Goal: Obtain resource: Download file/media

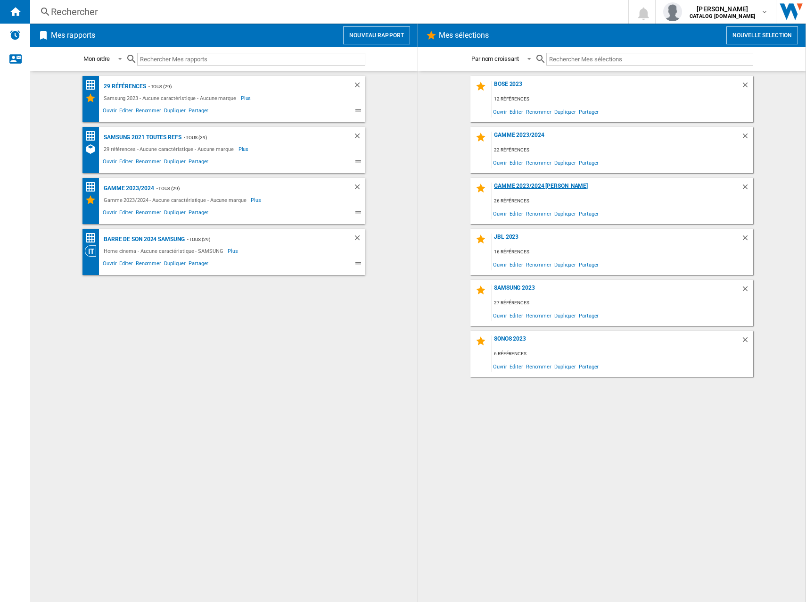
click at [539, 185] on div "Gamme 2023/2024 [PERSON_NAME]" at bounding box center [616, 189] width 249 height 13
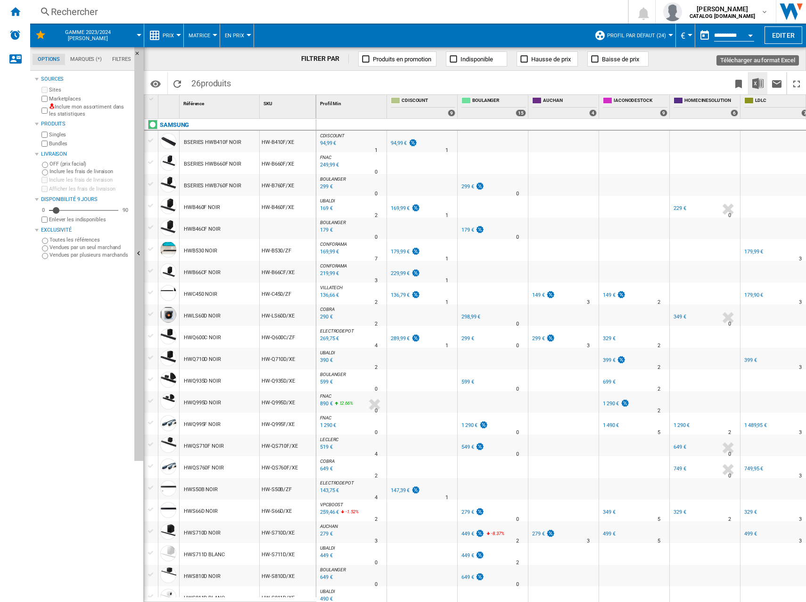
click at [756, 78] on img "Télécharger au format Excel" at bounding box center [758, 83] width 11 height 11
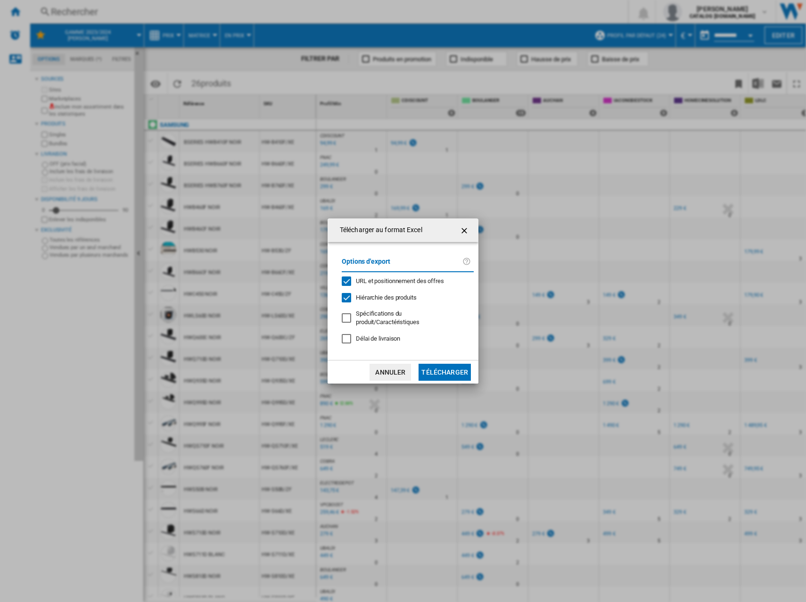
click at [449, 367] on button "Télécharger" at bounding box center [445, 372] width 52 height 17
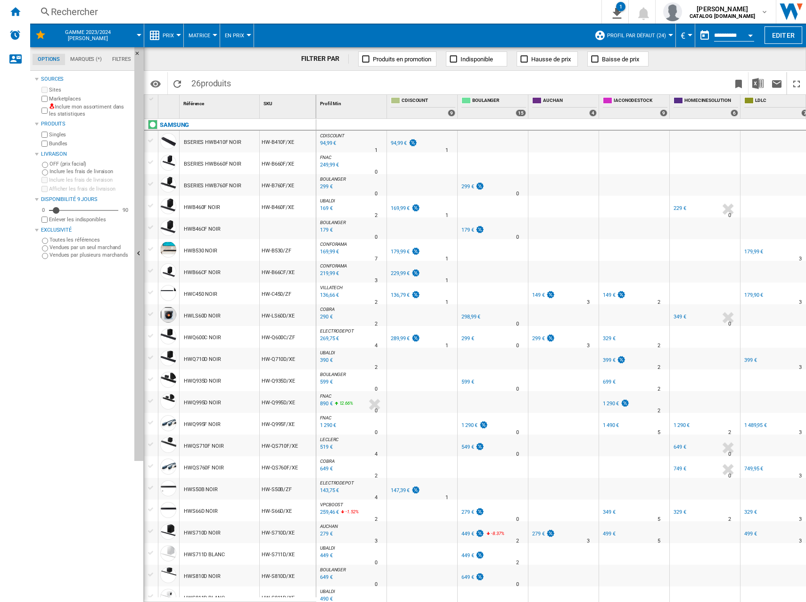
click at [400, 142] on div "94,99 €" at bounding box center [399, 143] width 16 height 6
click at [405, 207] on div "169,99 €" at bounding box center [400, 208] width 19 height 6
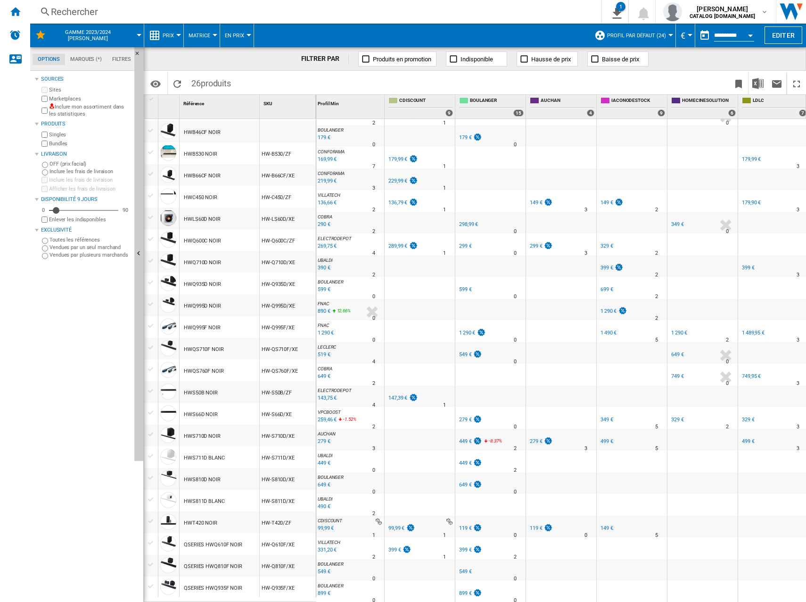
click at [398, 157] on div "179,99 €" at bounding box center [398, 159] width 19 height 6
click at [401, 178] on div "229,99 €" at bounding box center [398, 181] width 19 height 6
click at [404, 243] on div "289,99 €" at bounding box center [398, 246] width 19 height 6
click at [400, 199] on div "136,79 €" at bounding box center [398, 202] width 19 height 6
click at [396, 178] on div "229,99 €" at bounding box center [398, 181] width 19 height 6
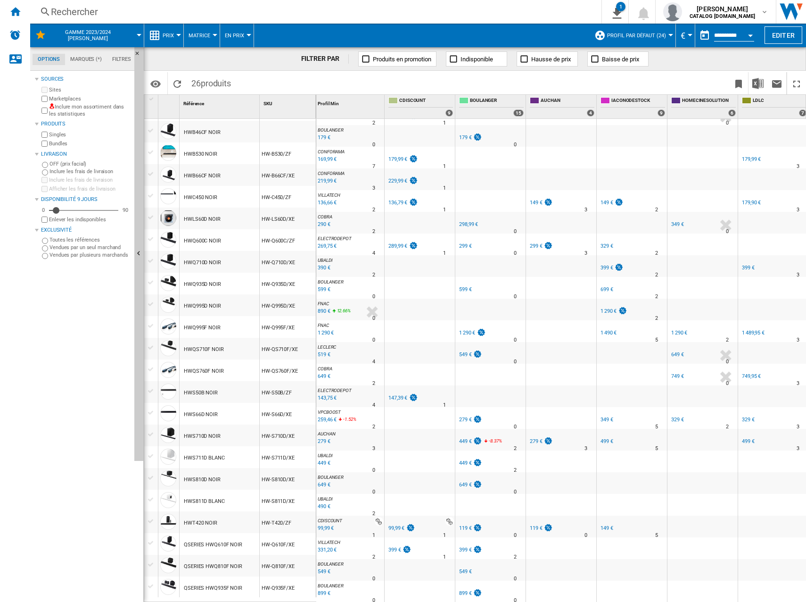
click at [400, 395] on div "147,39 €" at bounding box center [398, 398] width 19 height 6
click at [399, 525] on div "99,99 €" at bounding box center [397, 528] width 16 height 6
click at [395, 547] on div "399 €" at bounding box center [395, 550] width 13 height 6
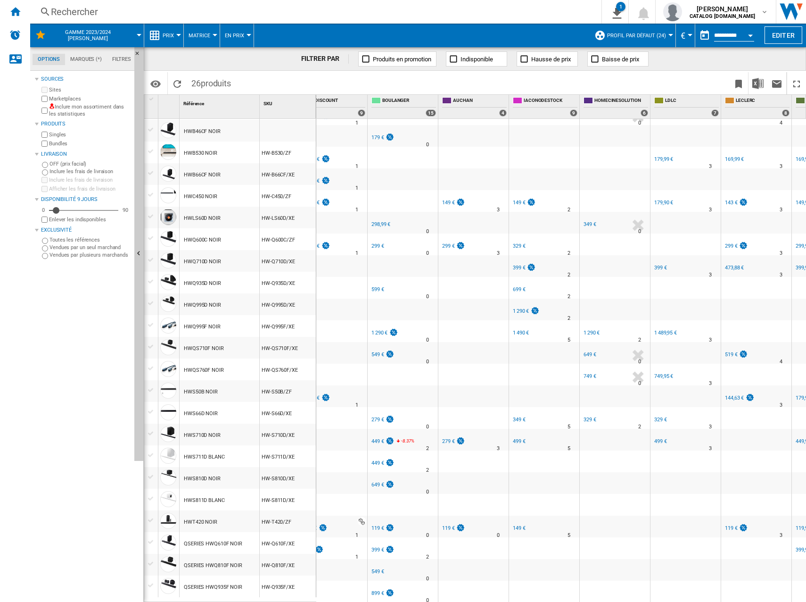
scroll to position [0, 127]
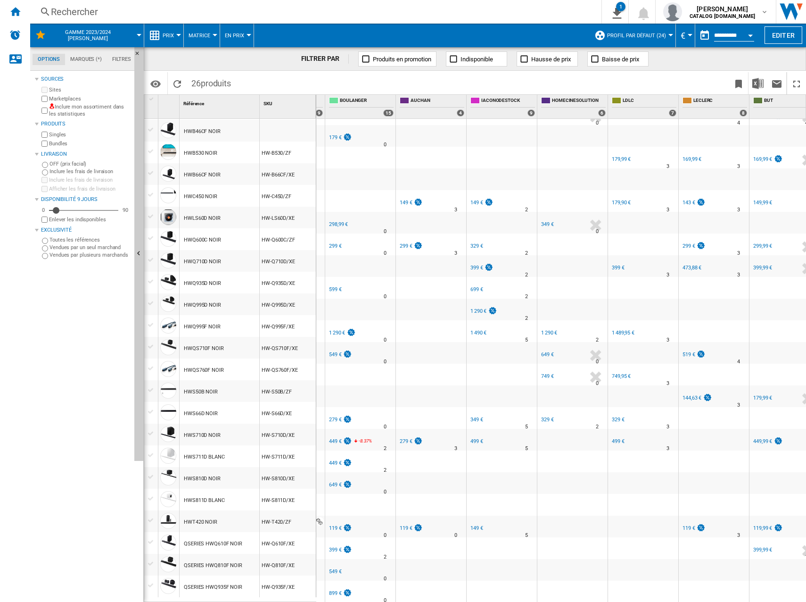
click at [335, 590] on div "899 €" at bounding box center [335, 593] width 13 height 6
click at [332, 568] on div "549 €" at bounding box center [335, 571] width 13 height 6
click at [335, 547] on div "399 €" at bounding box center [335, 550] width 13 height 6
click at [335, 525] on div "119 €" at bounding box center [335, 528] width 13 height 6
click at [337, 474] on div "FR BOULANGER" at bounding box center [360, 477] width 66 height 6
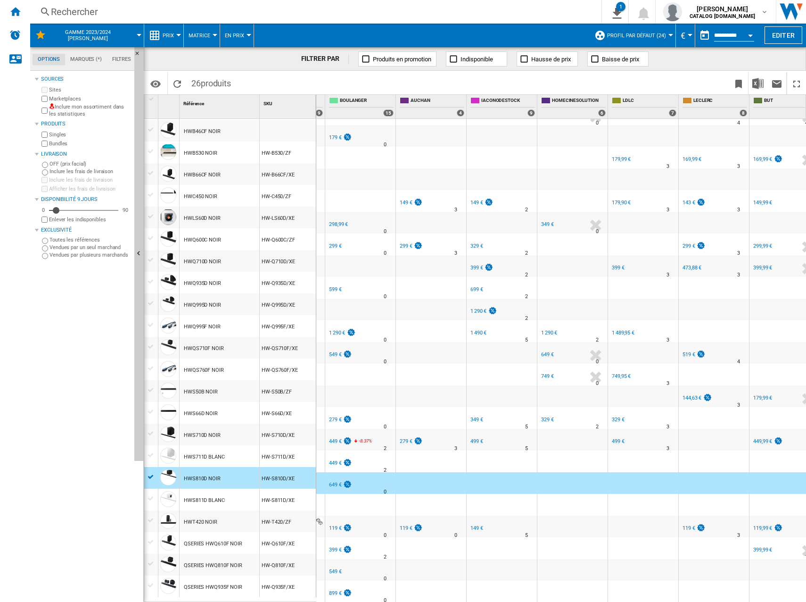
click at [337, 474] on div "FR BOULANGER" at bounding box center [360, 477] width 66 height 6
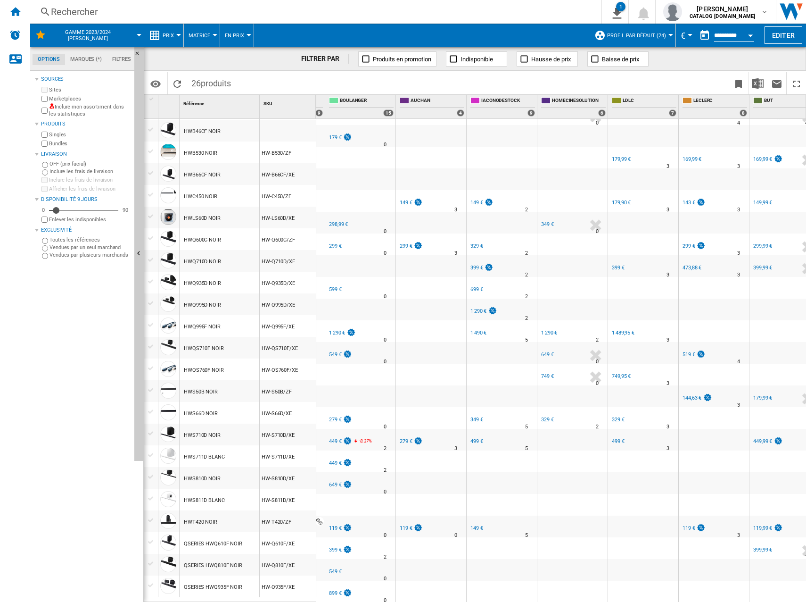
click at [337, 482] on div "649 €" at bounding box center [335, 485] width 13 height 6
click at [339, 460] on div "449 €" at bounding box center [335, 463] width 13 height 6
click at [334, 438] on div "449 €" at bounding box center [335, 441] width 13 height 6
click at [332, 409] on div "FR BOULANGER" at bounding box center [360, 412] width 66 height 6
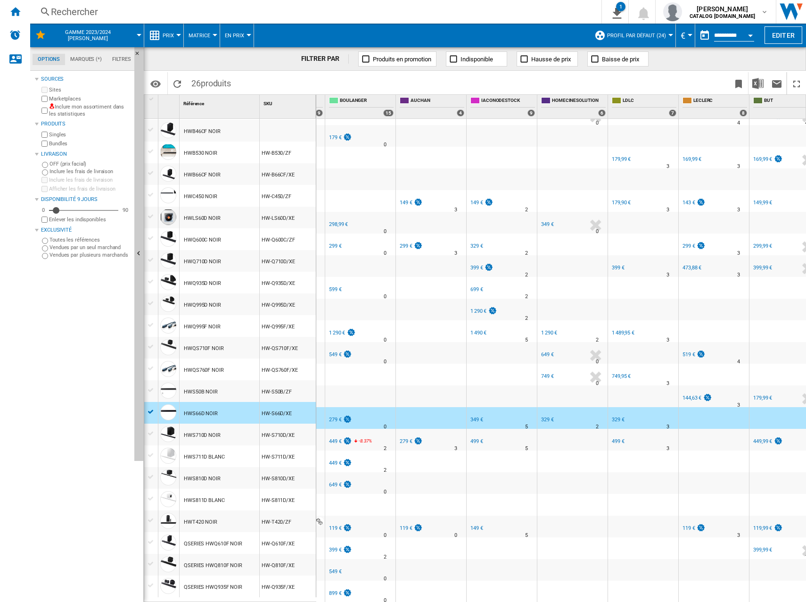
click at [330, 407] on div "FR [PERSON_NAME] -1.0 % 279 € % N/A 0 FR [PERSON_NAME]" at bounding box center [360, 418] width 70 height 22
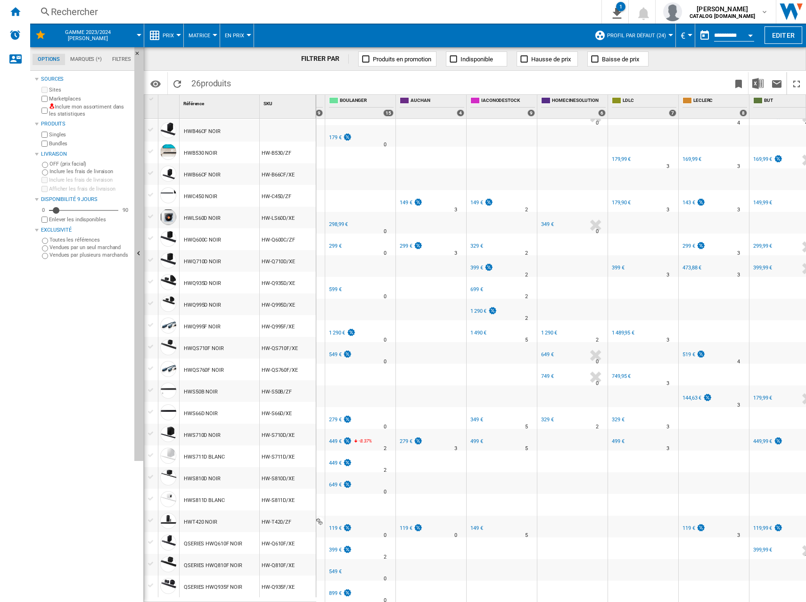
click at [335, 416] on div "279 €" at bounding box center [335, 419] width 13 height 6
click at [334, 351] on div "549 €" at bounding box center [335, 354] width 13 height 6
click at [335, 330] on div "1 290 €" at bounding box center [337, 333] width 16 height 6
click at [335, 286] on div "599 €" at bounding box center [335, 289] width 13 height 6
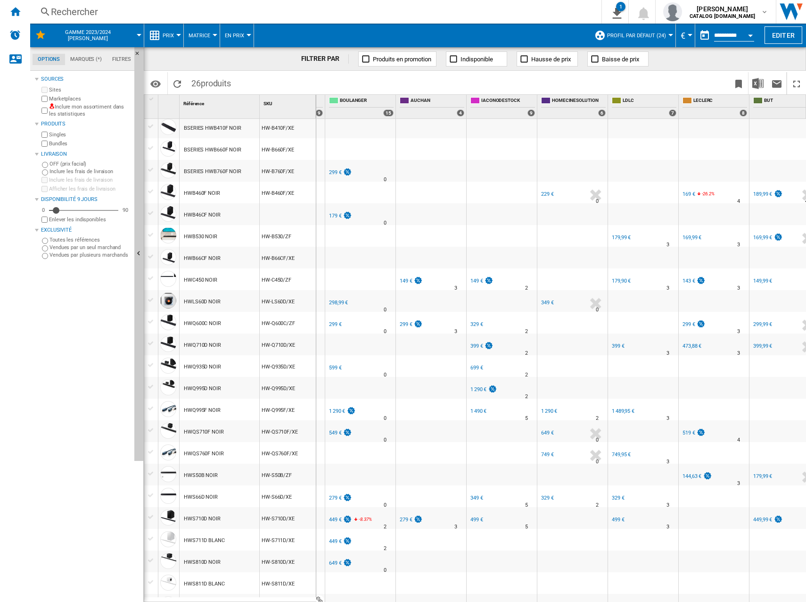
scroll to position [0, 0]
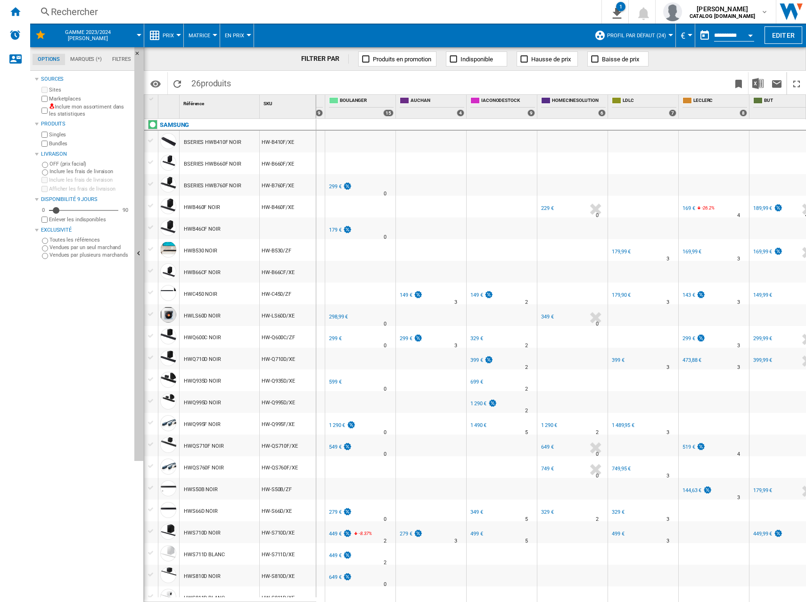
click at [335, 341] on div "299 €" at bounding box center [335, 338] width 13 height 6
click at [337, 315] on div "298,99 €" at bounding box center [338, 317] width 19 height 6
click at [332, 228] on div "179 €" at bounding box center [335, 230] width 13 height 6
click at [334, 186] on div "299 €" at bounding box center [335, 186] width 13 height 6
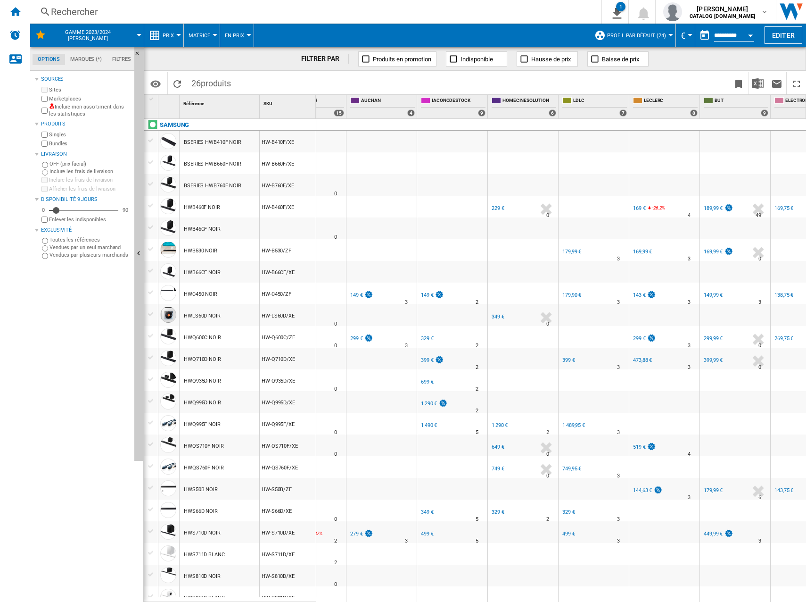
scroll to position [0, 210]
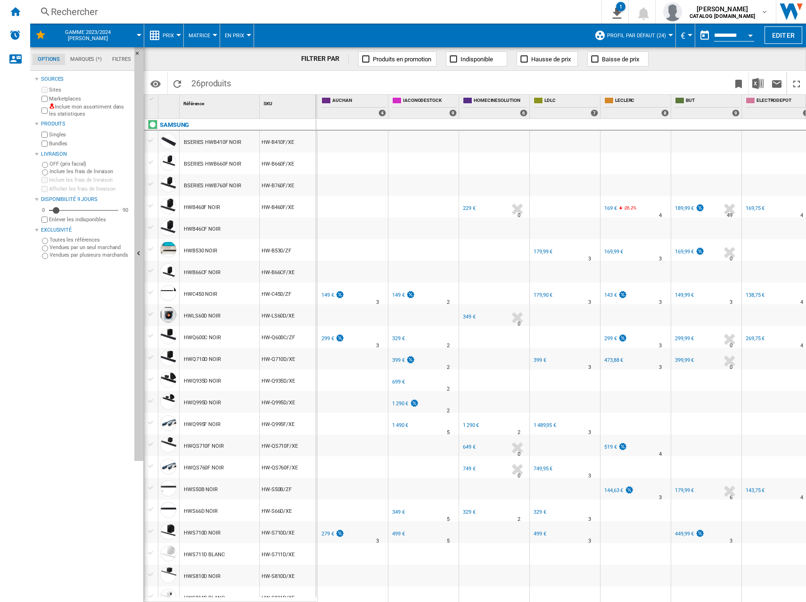
click at [329, 295] on div "149 €" at bounding box center [328, 295] width 13 height 6
click at [328, 339] on div "299 €" at bounding box center [328, 338] width 13 height 6
click at [330, 535] on div "279 €" at bounding box center [328, 534] width 13 height 6
click at [328, 534] on div "279 €" at bounding box center [328, 534] width 13 height 6
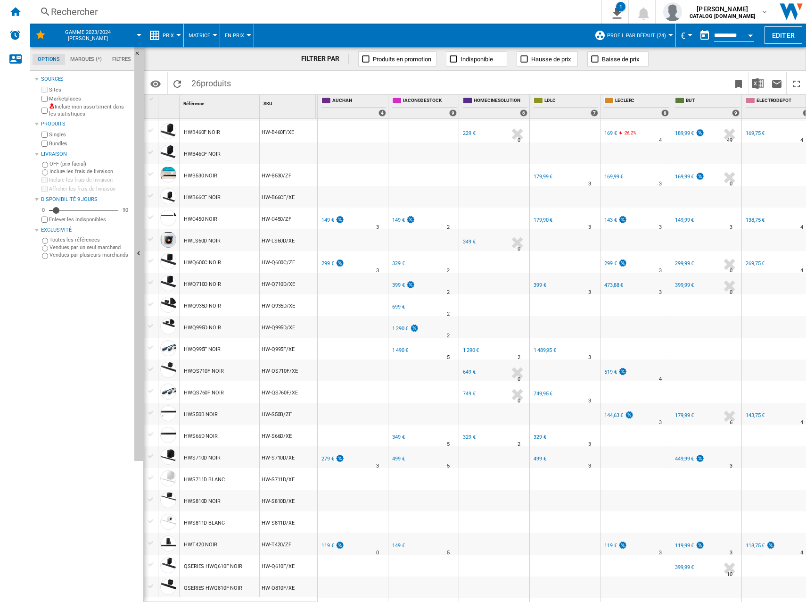
scroll to position [98, 0]
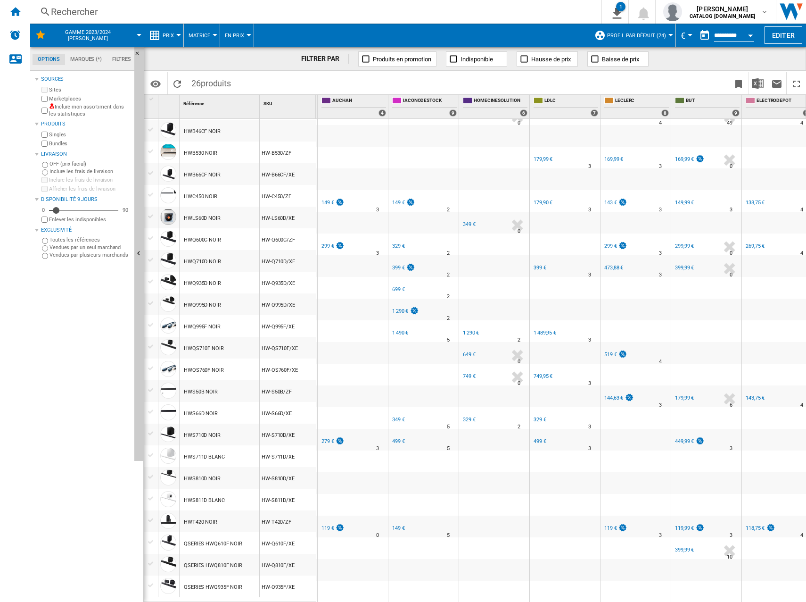
click at [331, 525] on div "119 €" at bounding box center [328, 528] width 13 height 6
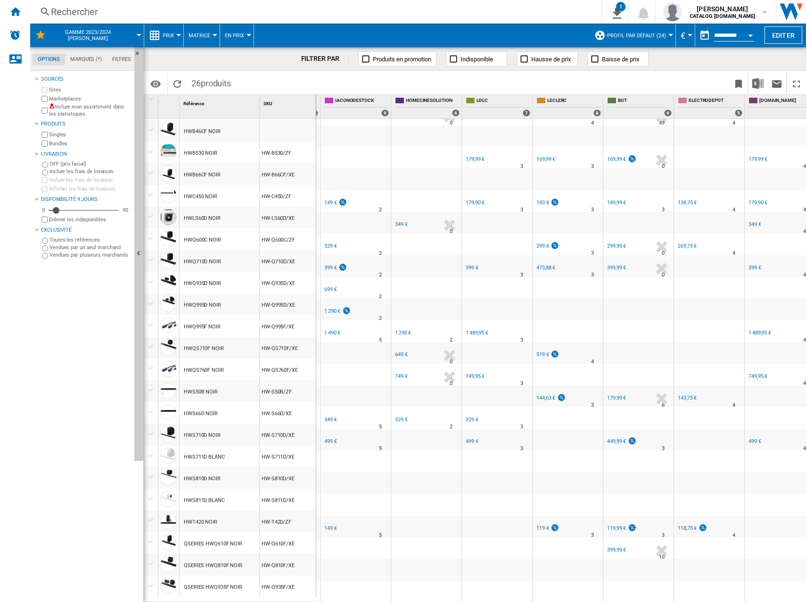
click at [327, 525] on div "149 €" at bounding box center [330, 528] width 13 height 6
click at [331, 438] on div "499 €" at bounding box center [330, 441] width 13 height 6
click at [334, 416] on div "349 €" at bounding box center [330, 419] width 13 height 6
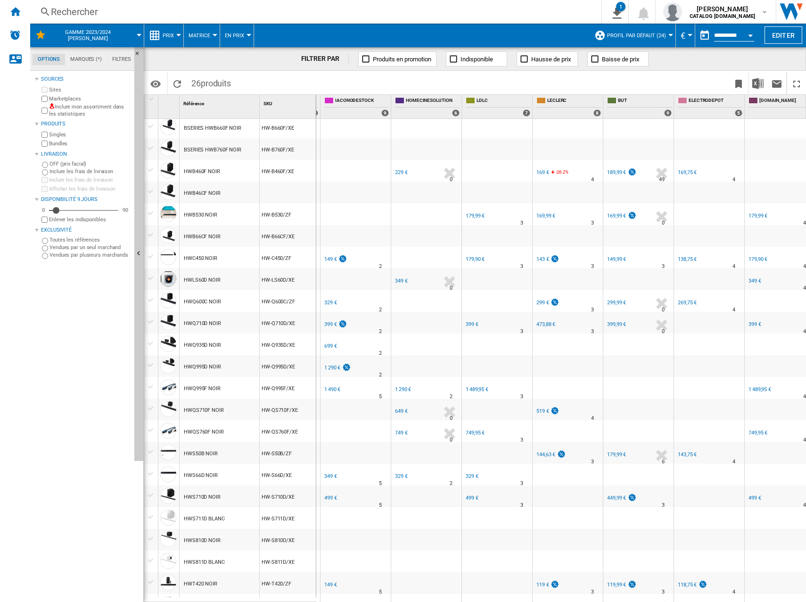
click at [335, 391] on div "1 490 €" at bounding box center [332, 389] width 16 height 6
click at [330, 364] on div "1 290 €" at bounding box center [337, 367] width 28 height 9
click at [331, 341] on div "699 €" at bounding box center [330, 345] width 14 height 9
click at [332, 327] on div "399 €" at bounding box center [335, 324] width 25 height 9
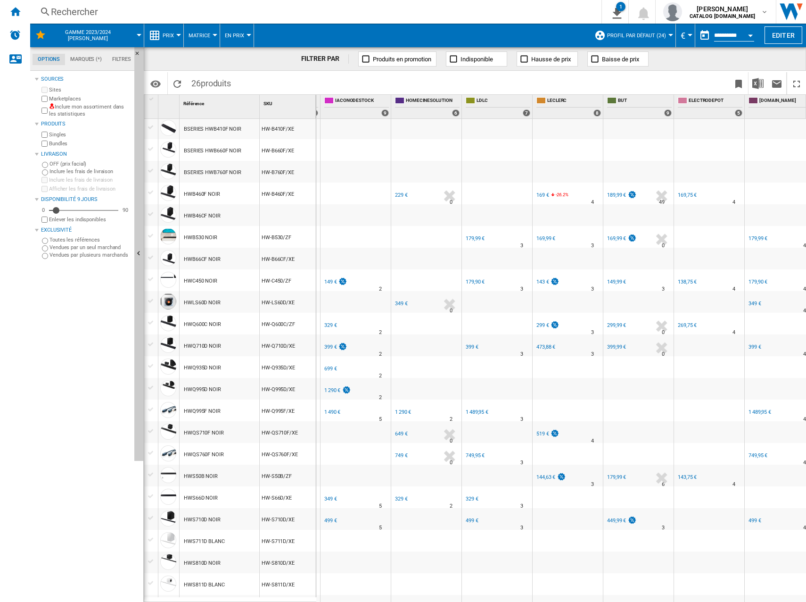
click at [332, 322] on div "329 €" at bounding box center [330, 325] width 13 height 6
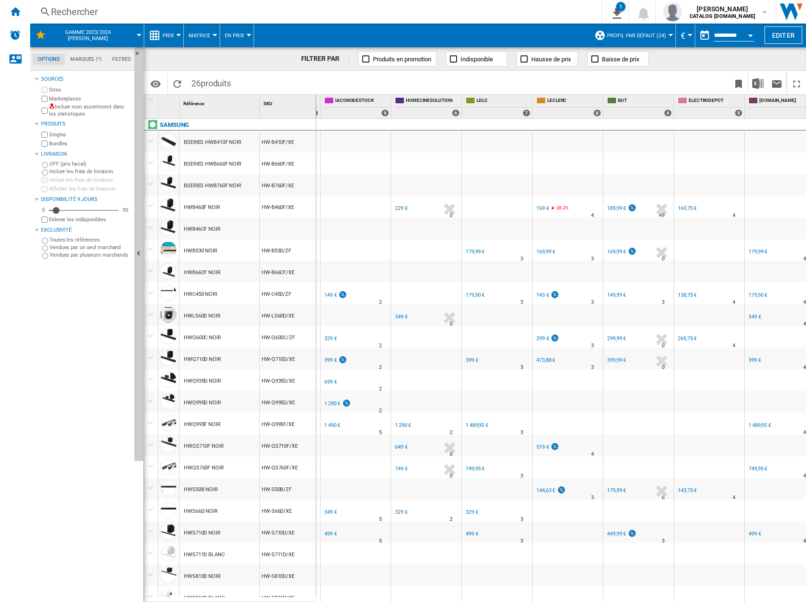
click at [328, 294] on div "149 €" at bounding box center [330, 295] width 13 height 6
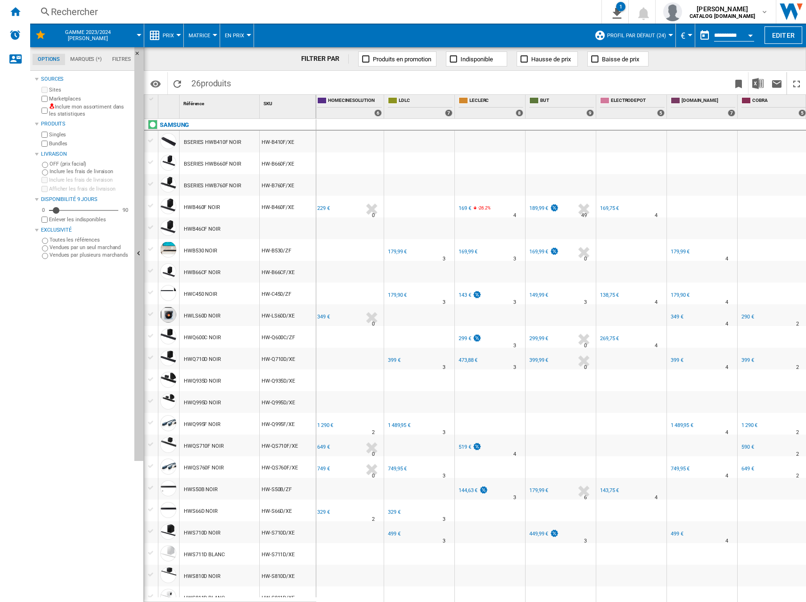
click at [323, 208] on div "229 €" at bounding box center [323, 208] width 13 height 6
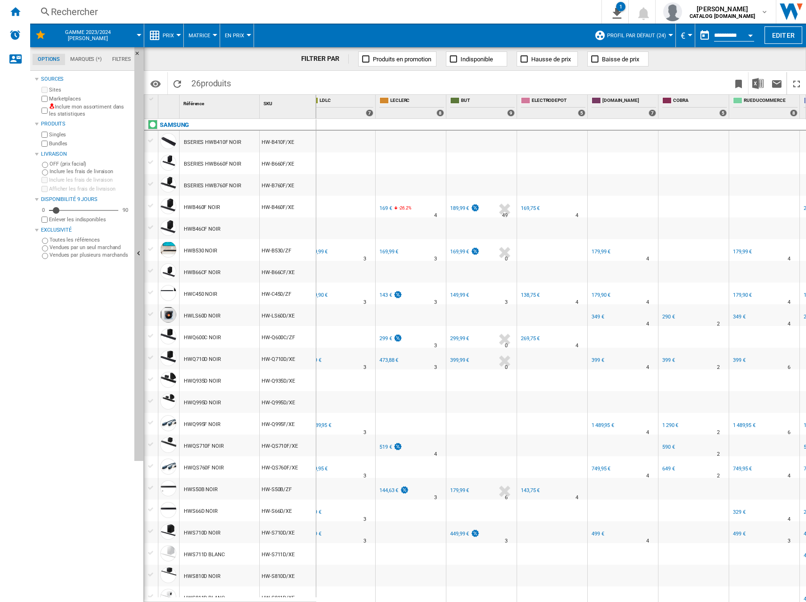
scroll to position [0, 420]
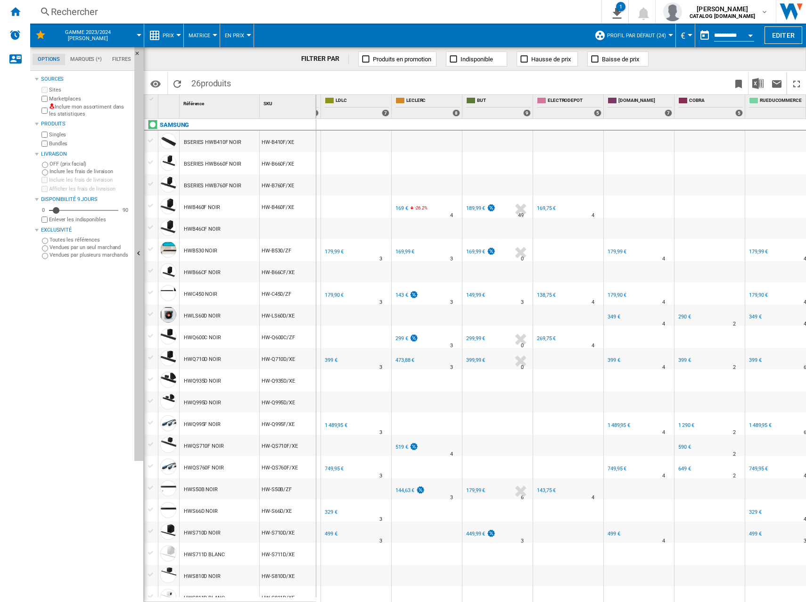
click at [340, 247] on div "179,99 €" at bounding box center [334, 251] width 20 height 9
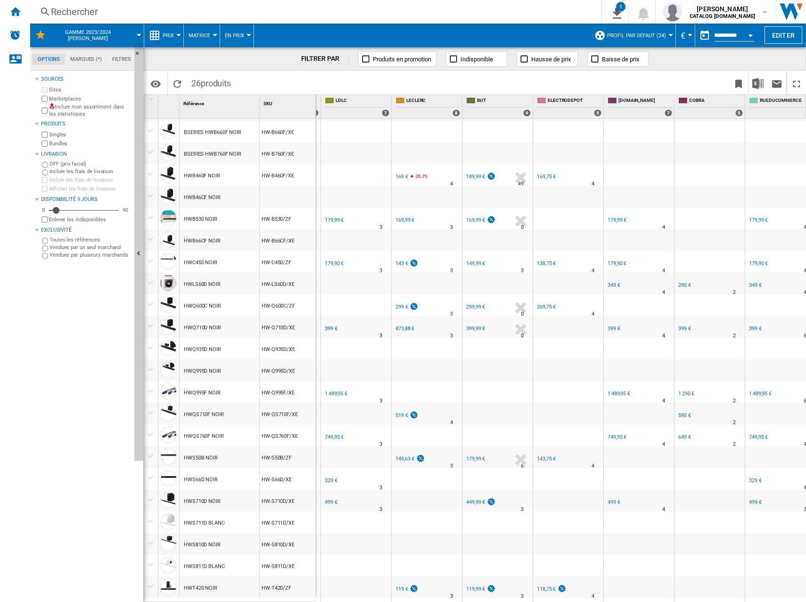
click at [335, 264] on div "179,90 €" at bounding box center [334, 263] width 19 height 6
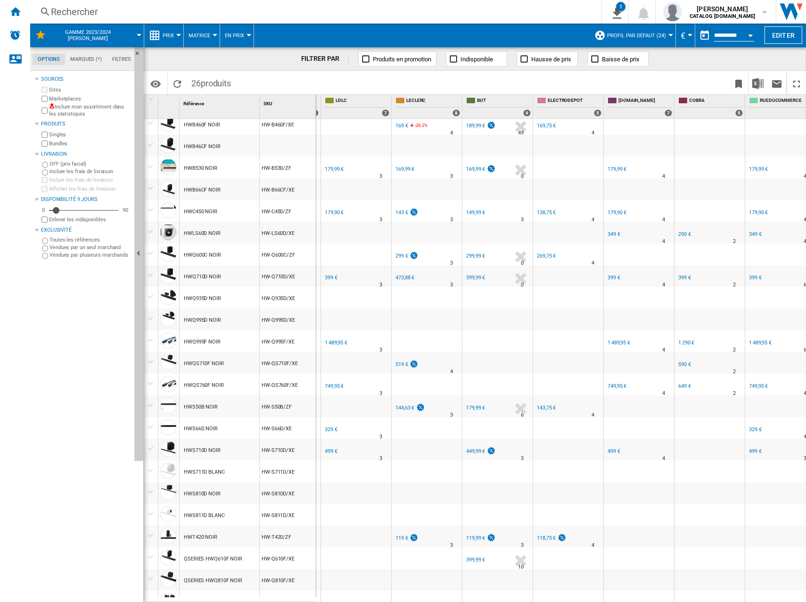
scroll to position [86, 0]
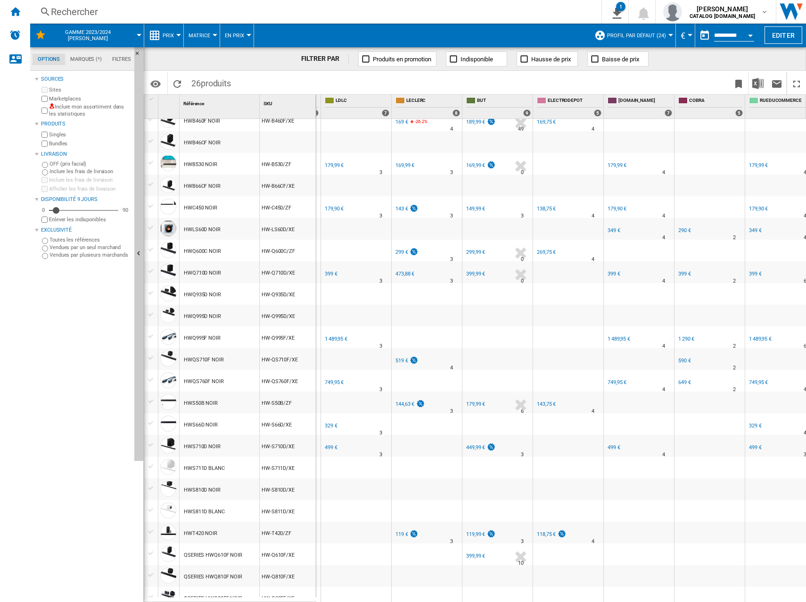
click at [331, 274] on div "399 €" at bounding box center [331, 274] width 13 height 6
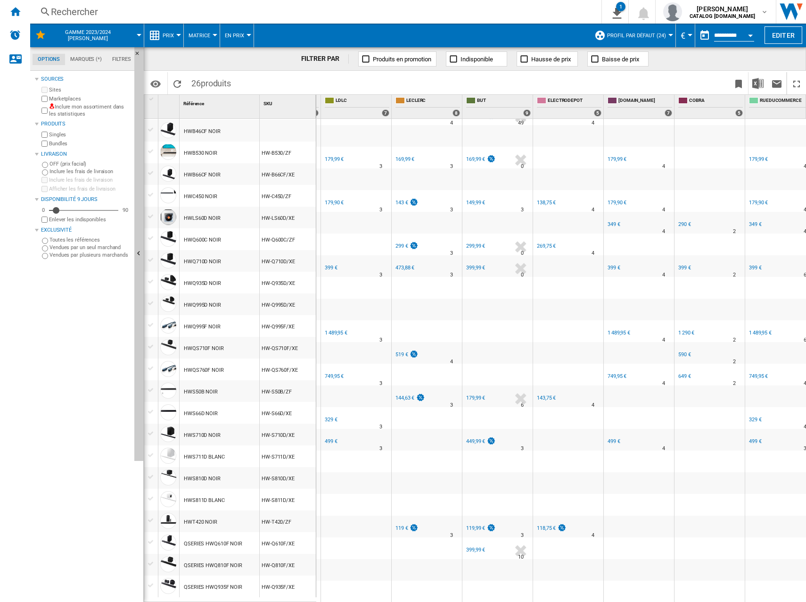
click at [333, 328] on div "1 489,95 €" at bounding box center [336, 332] width 24 height 9
click at [333, 374] on div "749,95 €" at bounding box center [334, 376] width 20 height 9
click at [329, 156] on div "179,99 €" at bounding box center [334, 159] width 19 height 6
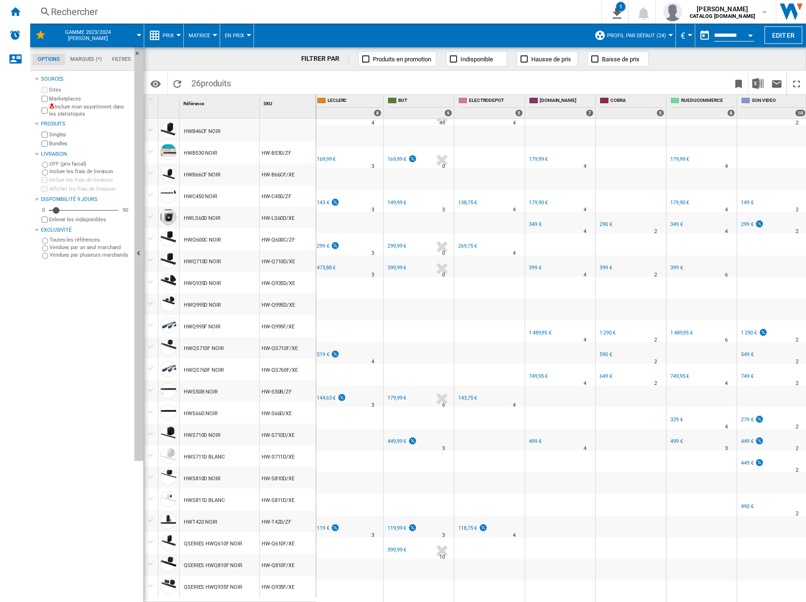
scroll to position [0, 499]
click at [329, 156] on div "169,99 €" at bounding box center [325, 159] width 19 height 6
click at [325, 192] on div "FR [PERSON_NAME]" at bounding box center [348, 195] width 66 height 6
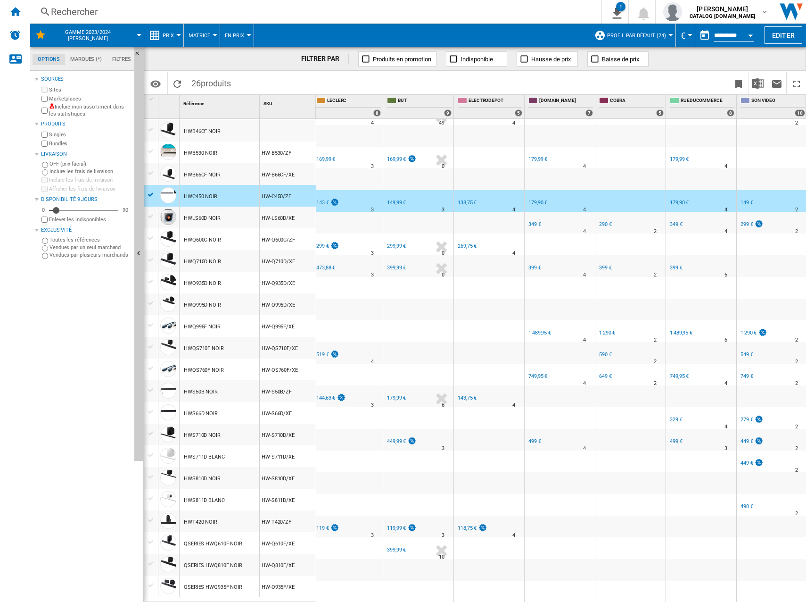
click at [325, 199] on div "143 €" at bounding box center [322, 202] width 13 height 6
click at [362, 196] on div "FR [PERSON_NAME] -1.0 % 143 € % N/A 3 FR [PERSON_NAME]" at bounding box center [348, 203] width 66 height 22
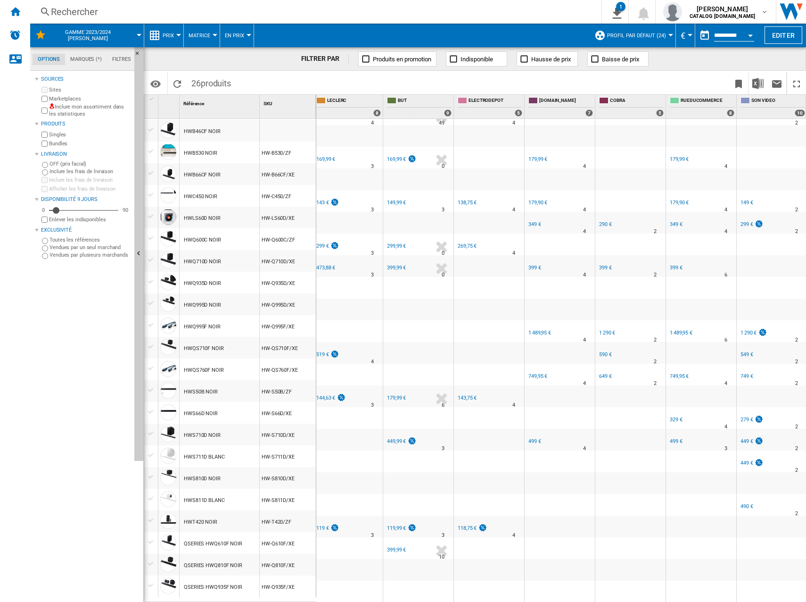
click at [323, 243] on div "299 €" at bounding box center [322, 246] width 13 height 6
click at [325, 265] on div "473,88 €" at bounding box center [325, 268] width 19 height 6
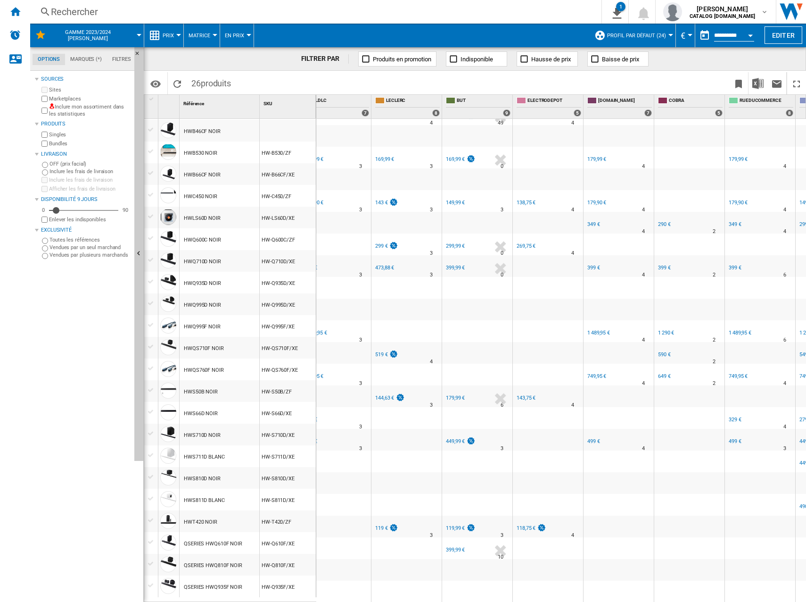
scroll to position [0, 440]
click at [381, 351] on div "519 €" at bounding box center [382, 354] width 13 height 6
click at [382, 395] on div "144,63 €" at bounding box center [385, 398] width 19 height 6
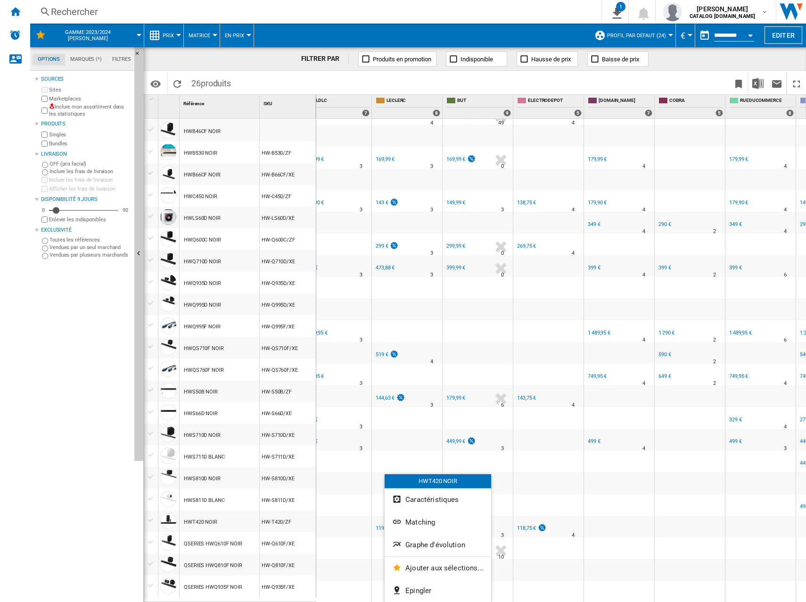
drag, startPoint x: 376, startPoint y: 523, endPoint x: 372, endPoint y: 560, distance: 37.9
click at [372, 560] on div at bounding box center [403, 301] width 806 height 602
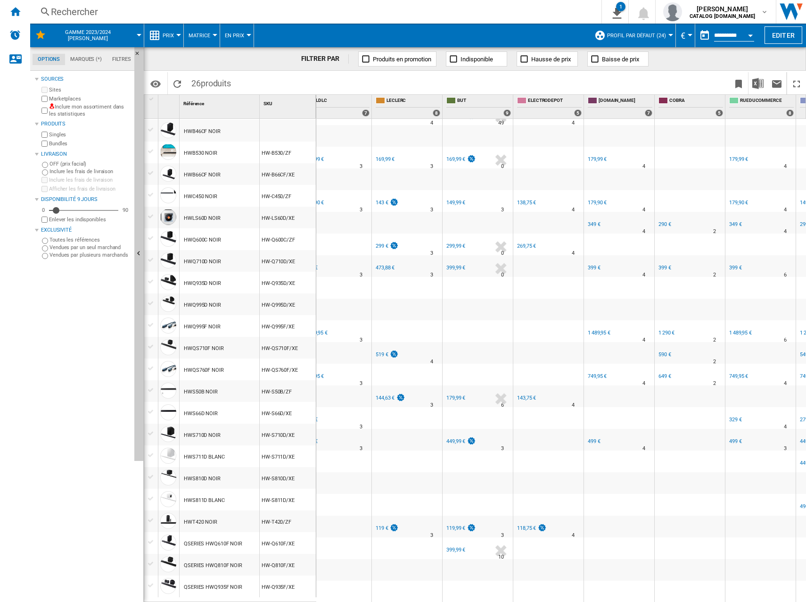
click at [384, 525] on div "119 €" at bounding box center [382, 528] width 13 height 6
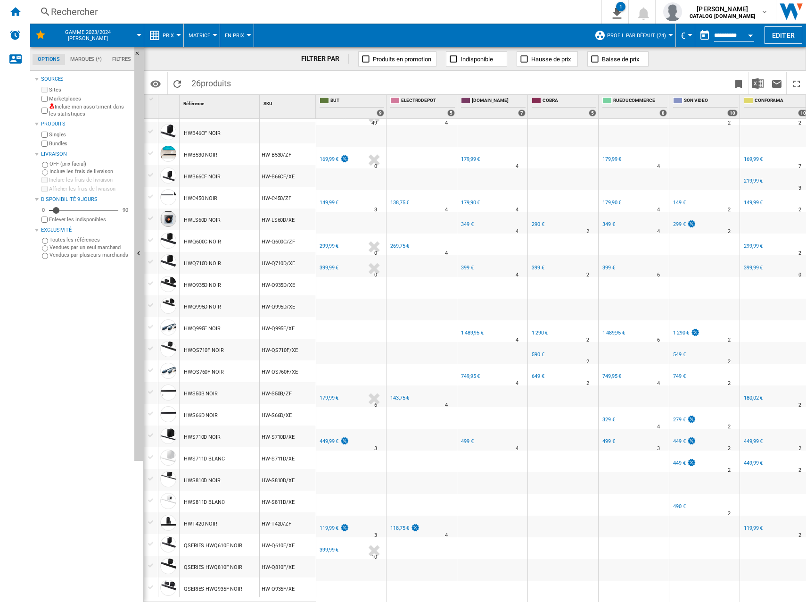
scroll to position [95, 574]
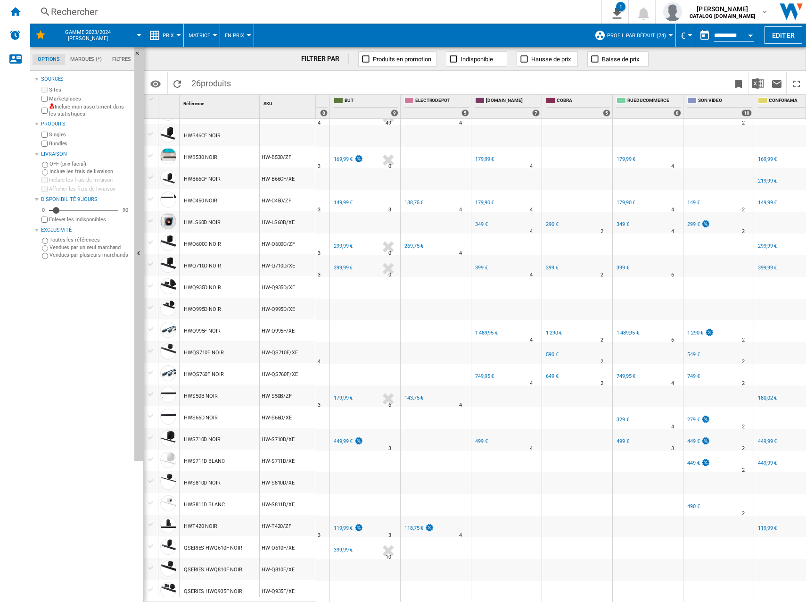
click at [342, 549] on div "399,99 €" at bounding box center [343, 550] width 19 height 6
click at [340, 525] on div "119,99 €" at bounding box center [343, 528] width 19 height 6
click at [340, 438] on div "449,99 €" at bounding box center [343, 441] width 19 height 6
click at [337, 397] on div "179,99 €" at bounding box center [343, 398] width 19 height 6
click at [343, 268] on div "399,99 €" at bounding box center [343, 268] width 19 height 6
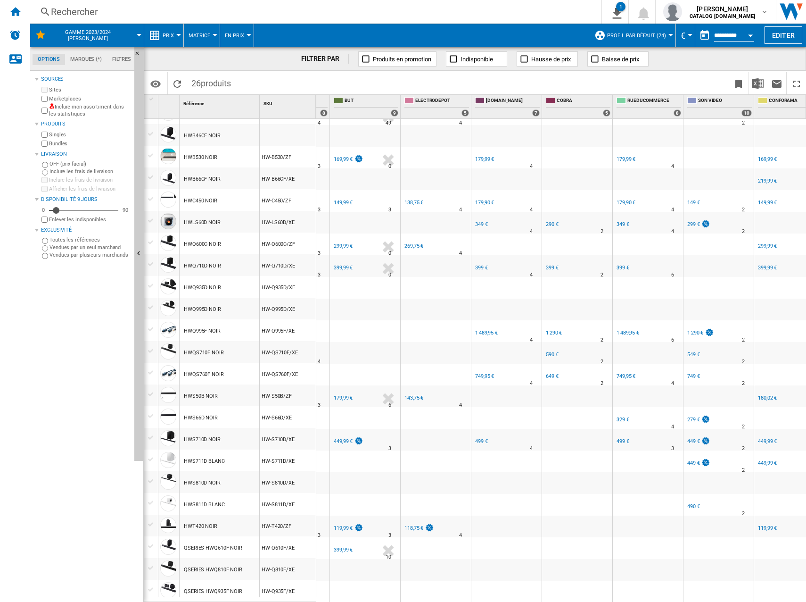
click at [341, 240] on div "FR BUT" at bounding box center [365, 239] width 66 height 6
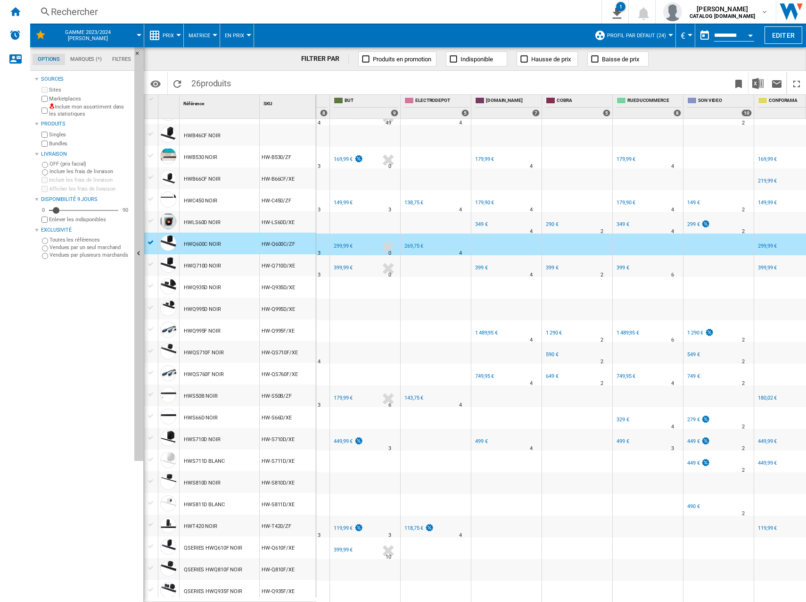
click at [341, 243] on div "299,99 €" at bounding box center [343, 246] width 19 height 6
click at [345, 198] on div "149,99 €" at bounding box center [342, 202] width 20 height 9
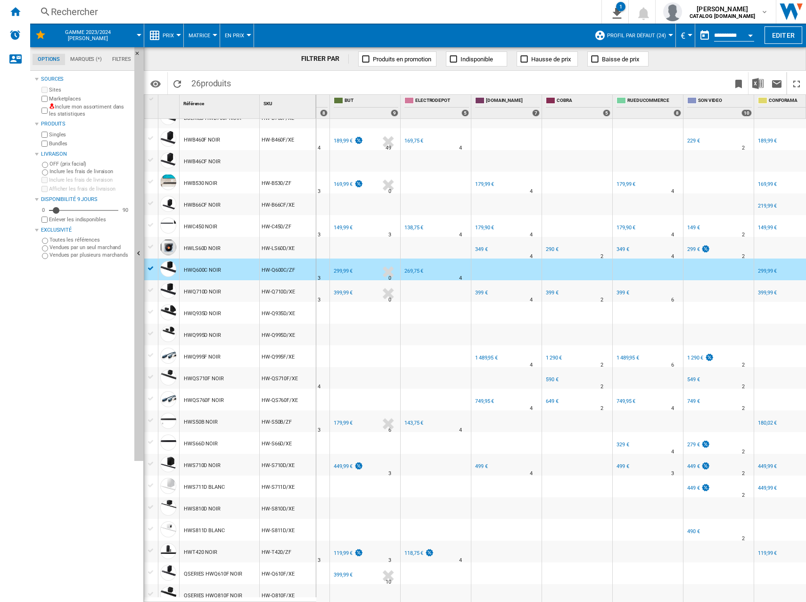
click at [348, 178] on div "FR BUT" at bounding box center [365, 177] width 66 height 6
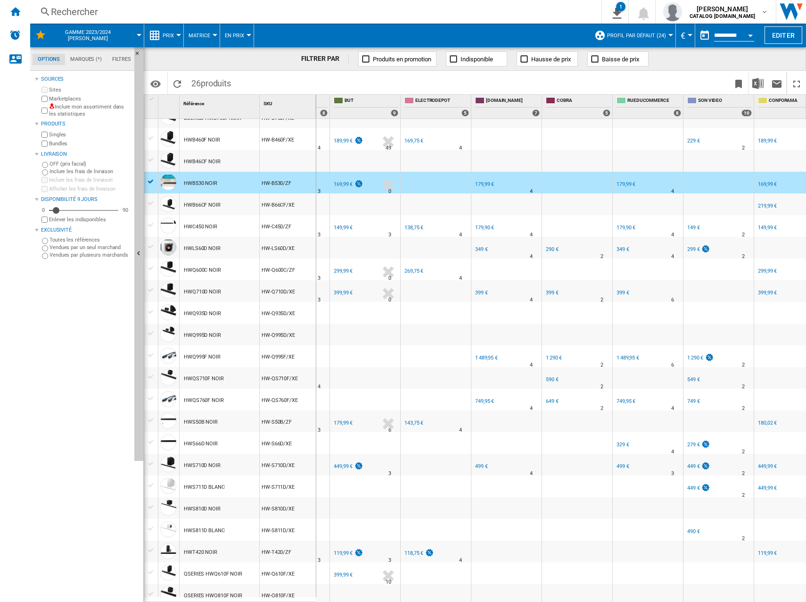
click at [347, 182] on div "169,99 €" at bounding box center [343, 184] width 19 height 6
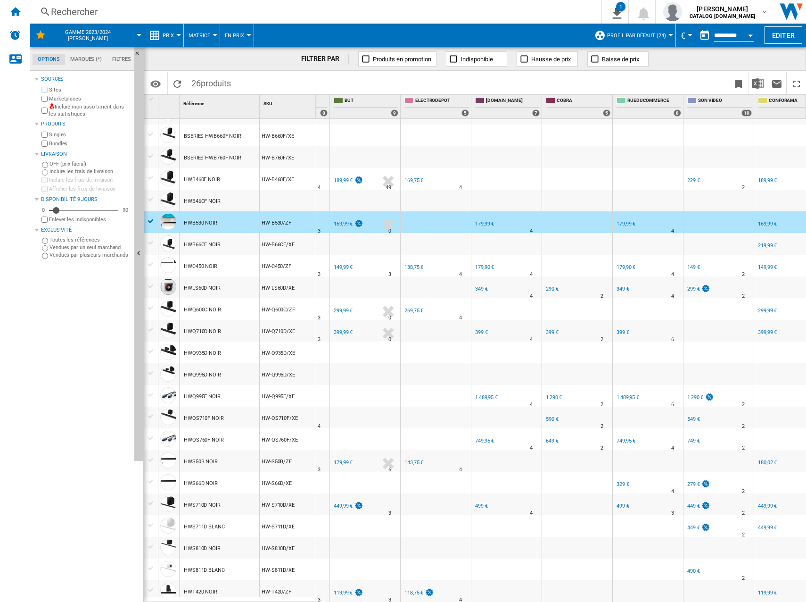
click at [349, 183] on div "189,99 €" at bounding box center [347, 180] width 31 height 9
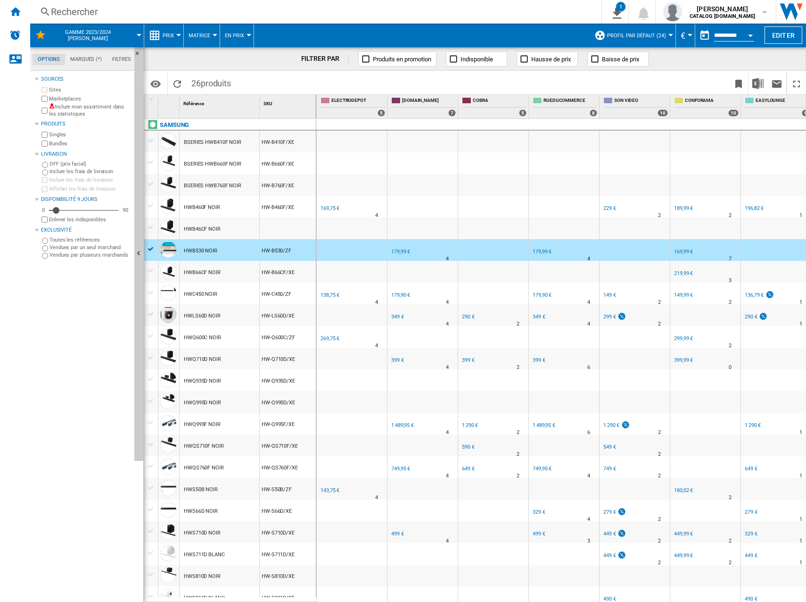
click at [330, 213] on div "169,75 €" at bounding box center [329, 208] width 20 height 9
click at [324, 293] on div "138,75 €" at bounding box center [330, 295] width 19 height 6
click at [330, 339] on div "269,75 €" at bounding box center [330, 338] width 19 height 6
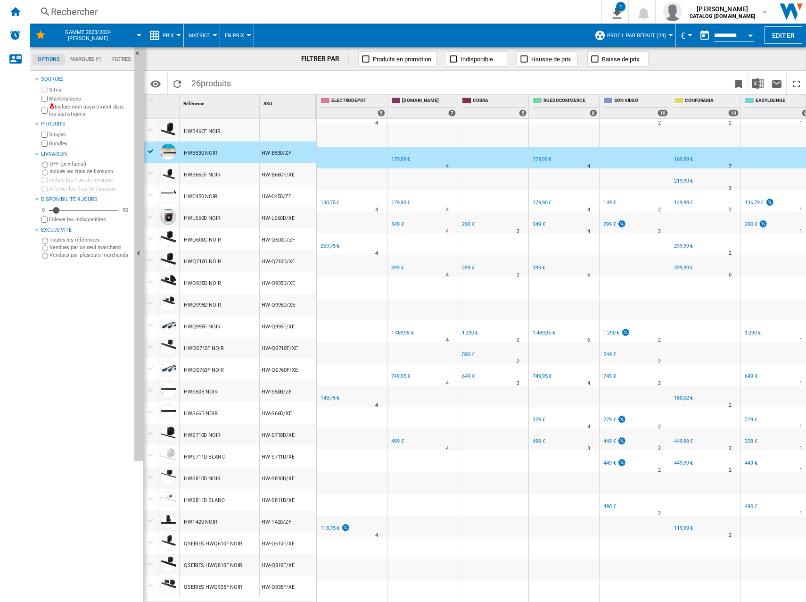
click at [328, 395] on div "143,75 €" at bounding box center [330, 398] width 19 height 6
click at [329, 525] on div "118,75 €" at bounding box center [330, 528] width 19 height 6
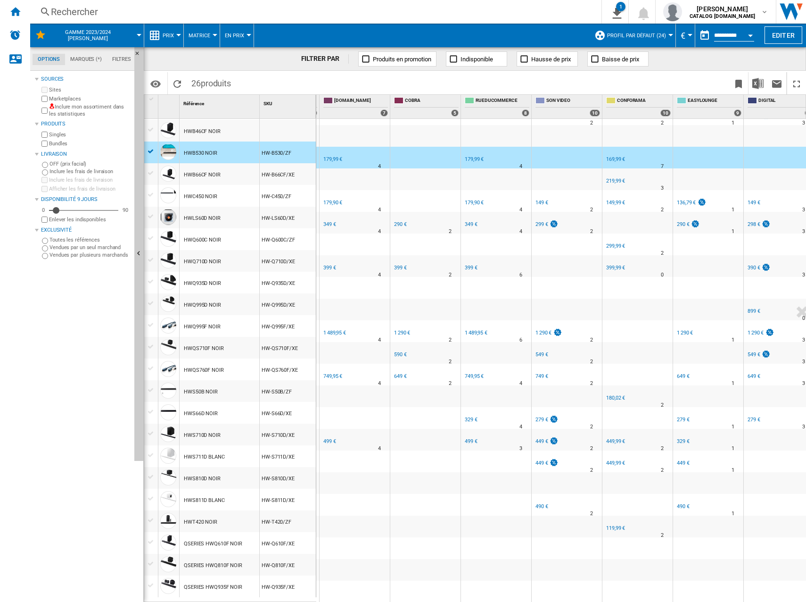
click at [337, 157] on div "179,99 €" at bounding box center [333, 159] width 19 height 6
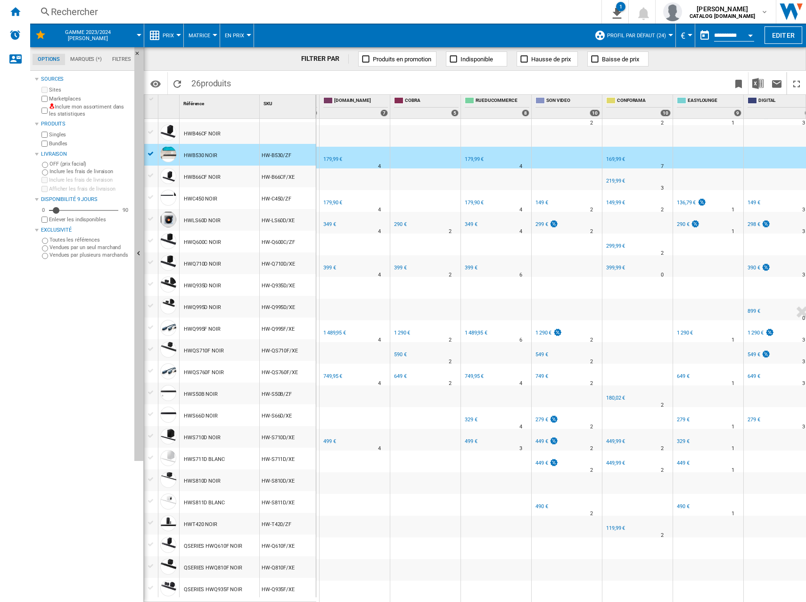
click at [328, 202] on div "179,90 €" at bounding box center [333, 202] width 19 height 6
click at [326, 221] on div "349 €" at bounding box center [330, 224] width 13 height 6
click at [331, 265] on div "399 €" at bounding box center [330, 268] width 13 height 6
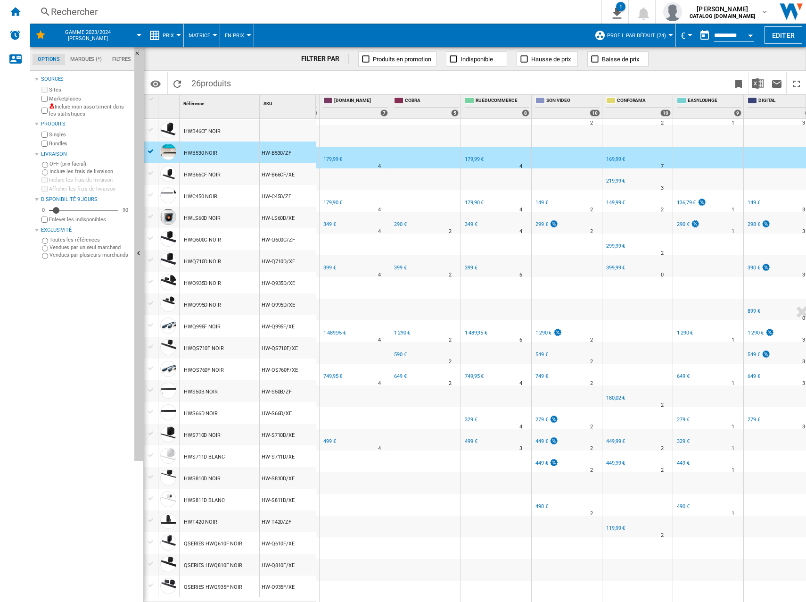
click at [332, 330] on div "1 489,95 €" at bounding box center [335, 333] width 23 height 6
click at [331, 373] on div "749,95 €" at bounding box center [333, 376] width 19 height 6
click at [324, 438] on div "499 €" at bounding box center [330, 441] width 13 height 6
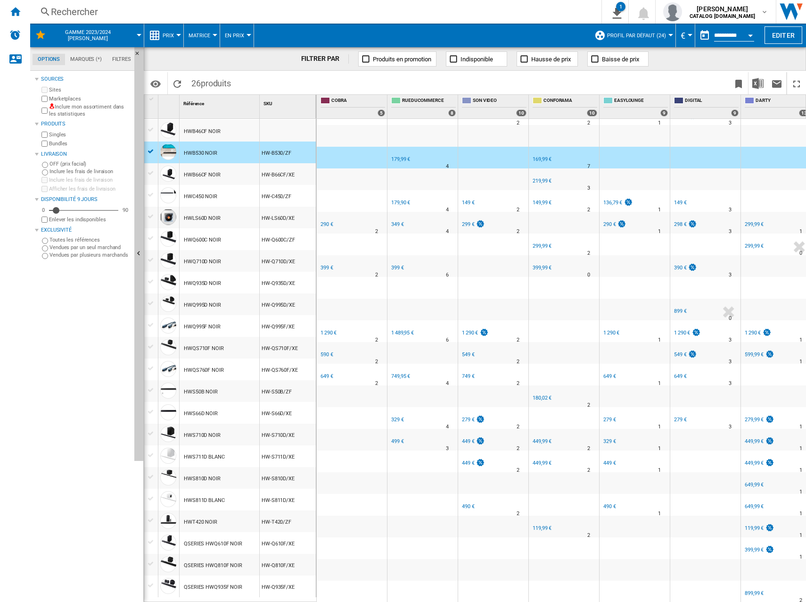
click at [342, 150] on div at bounding box center [352, 158] width 70 height 22
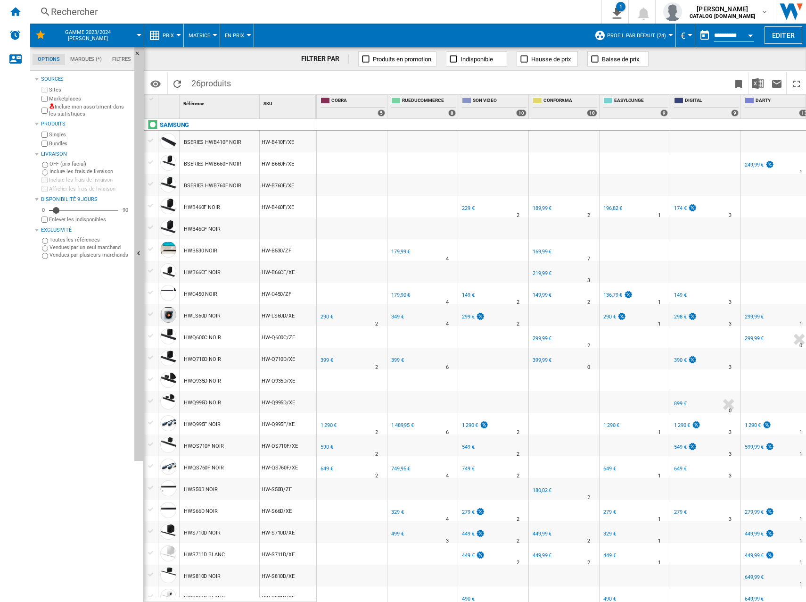
click at [324, 315] on div "290 €" at bounding box center [327, 317] width 13 height 6
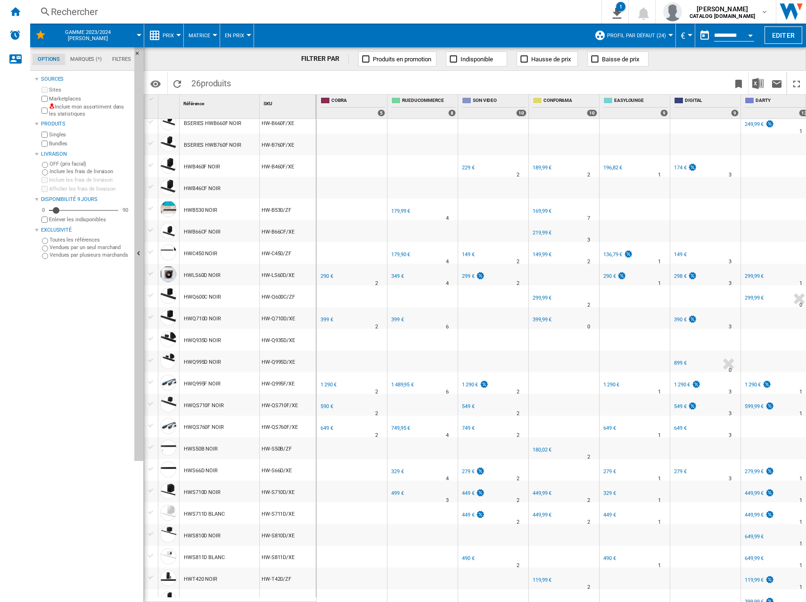
click at [325, 319] on div "399 €" at bounding box center [327, 319] width 13 height 6
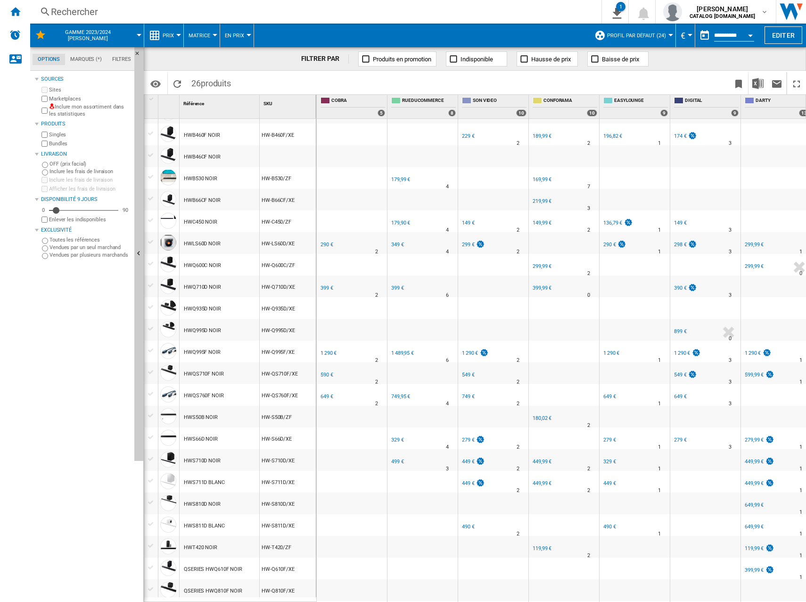
click at [325, 348] on div "COBRA" at bounding box center [352, 346] width 66 height 6
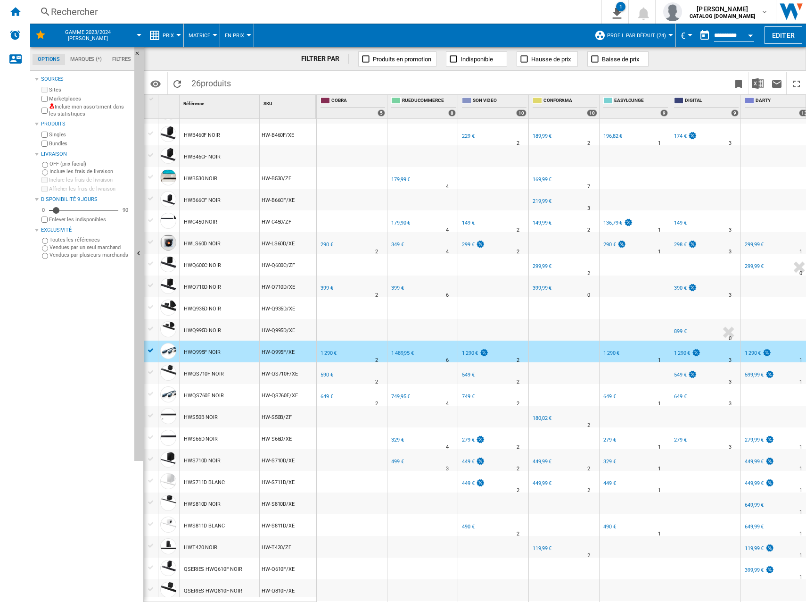
click at [325, 349] on div "1 290 €" at bounding box center [327, 353] width 17 height 9
click at [343, 347] on div "COBRA" at bounding box center [352, 346] width 66 height 6
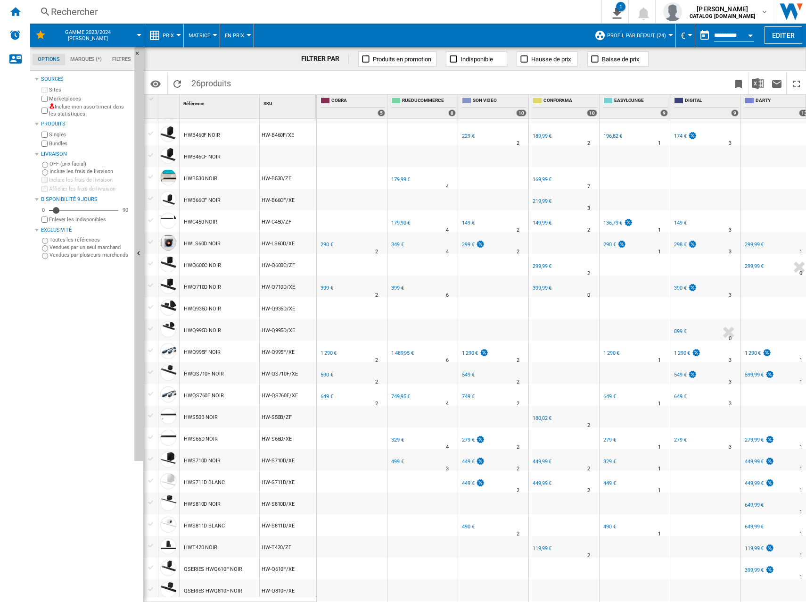
click at [325, 374] on div "590 €" at bounding box center [327, 375] width 13 height 6
click at [332, 393] on div "649 €" at bounding box center [327, 396] width 13 height 6
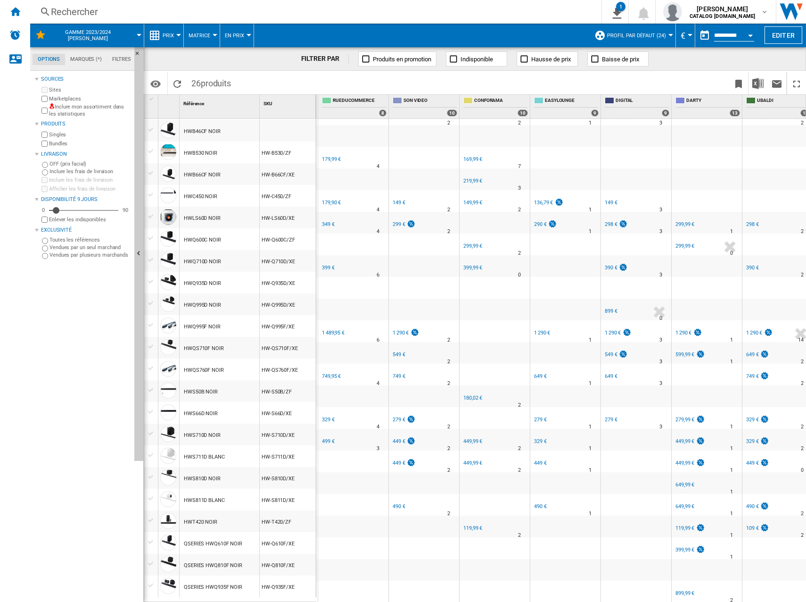
click at [330, 438] on div "499 €" at bounding box center [328, 441] width 13 height 6
click at [326, 416] on div "329 €" at bounding box center [328, 419] width 13 height 6
click at [331, 373] on div "749,95 €" at bounding box center [331, 376] width 19 height 6
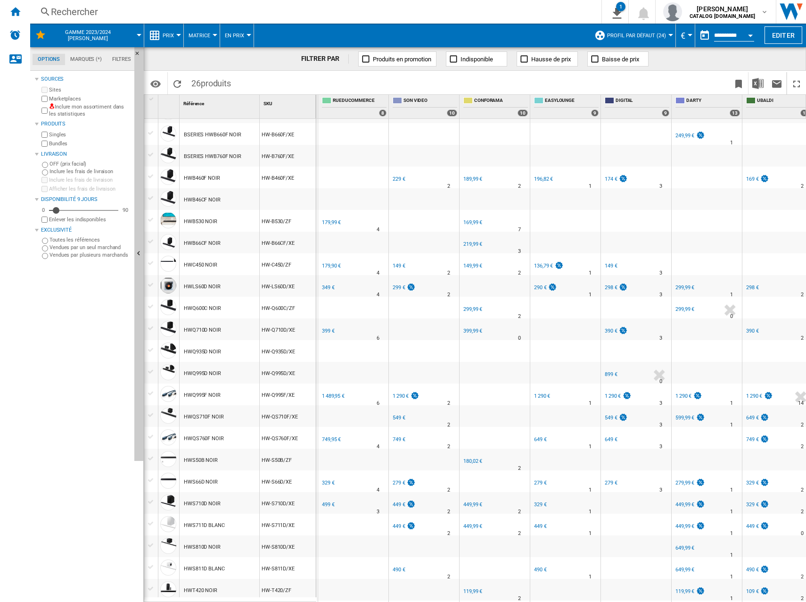
click at [334, 391] on div "FR RUEDUCOMMERCE -1.0 % 1 489,95 € % N/A 6" at bounding box center [353, 389] width 66 height 6
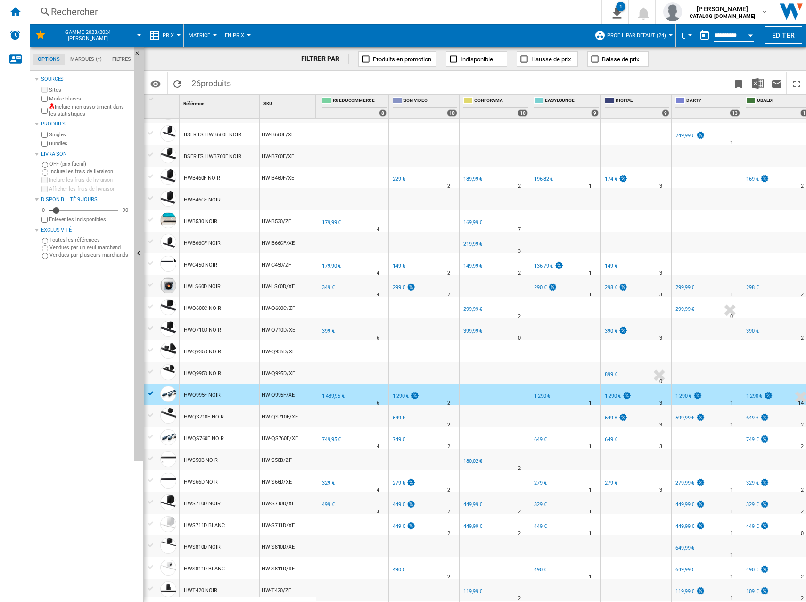
click at [334, 394] on div "1 489,95 €" at bounding box center [333, 396] width 23 height 6
click at [330, 333] on div "399 €" at bounding box center [328, 331] width 13 height 6
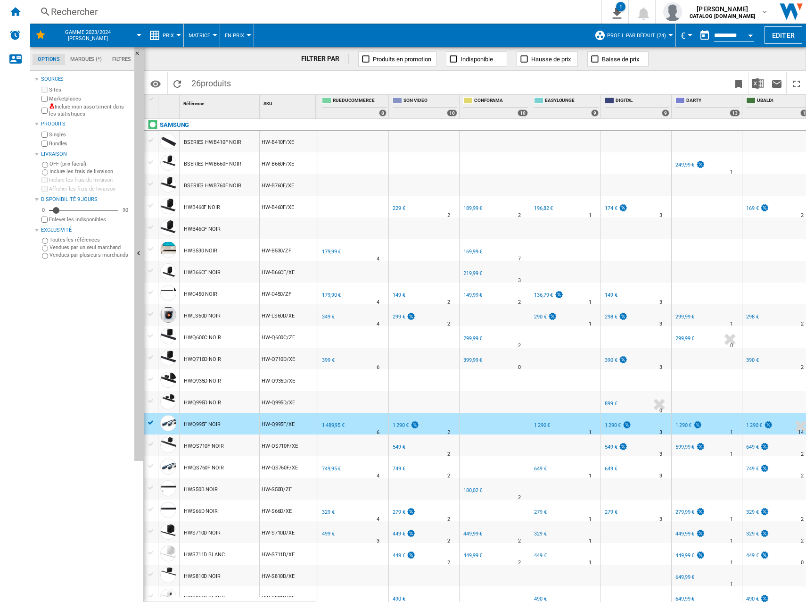
click at [333, 313] on div "349 €" at bounding box center [328, 316] width 14 height 9
click at [332, 293] on div "179,90 €" at bounding box center [331, 295] width 19 height 6
click at [332, 253] on div "179,99 €" at bounding box center [331, 252] width 19 height 6
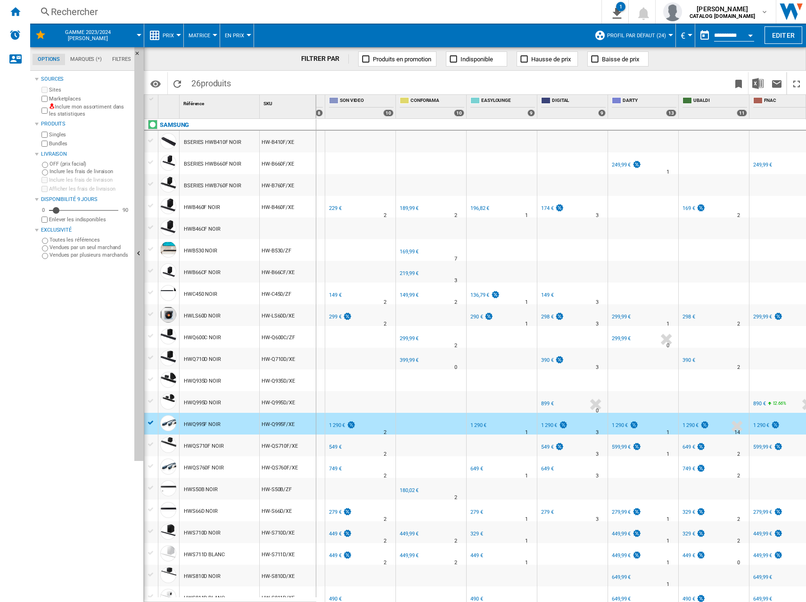
click at [380, 424] on div "SON VIDEO -1.0 % 1 290 € % N/A 2 SON VIDEO" at bounding box center [360, 426] width 66 height 22
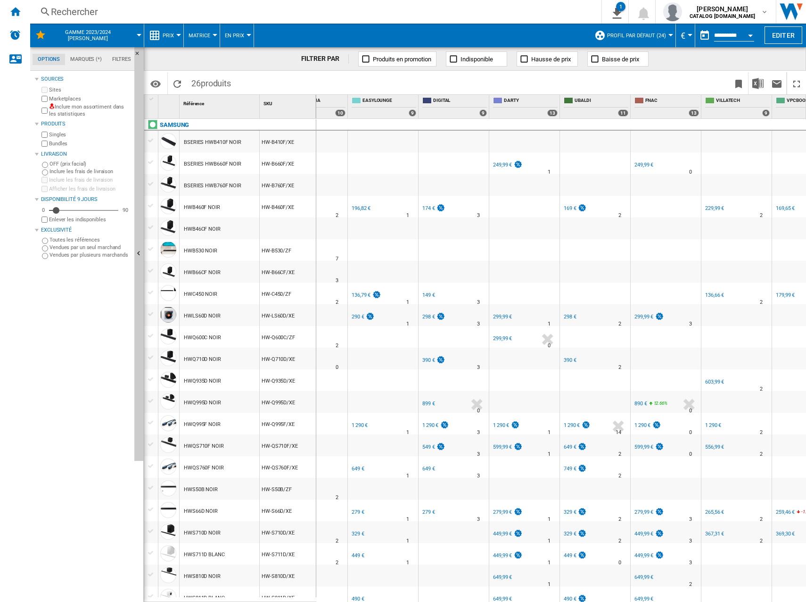
scroll to position [0, 1071]
